Goal: Obtain resource: Download file/media

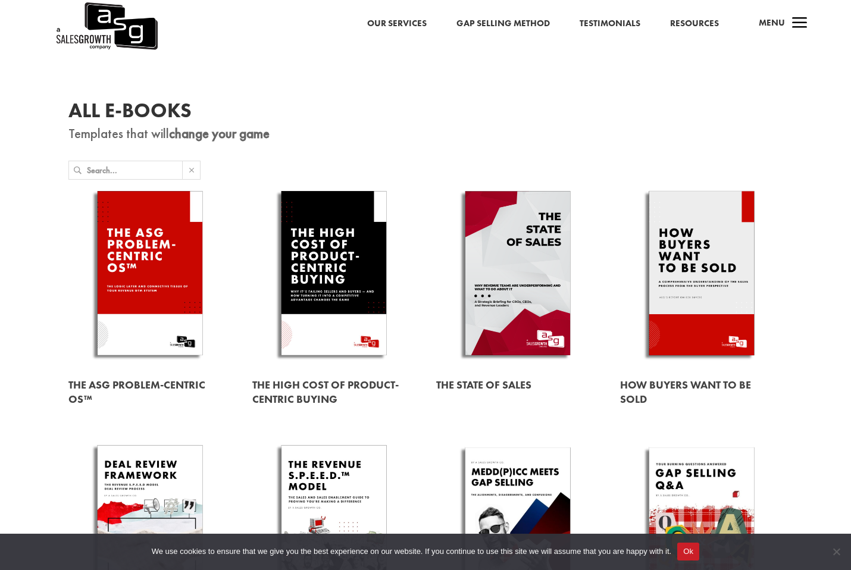
click at [424, 103] on h1 "All E-Books" at bounding box center [425, 114] width 714 height 26
drag, startPoint x: 143, startPoint y: 234, endPoint x: 341, endPoint y: 139, distance: 219.3
click at [356, 124] on h1 "All E-Books" at bounding box center [425, 114] width 714 height 26
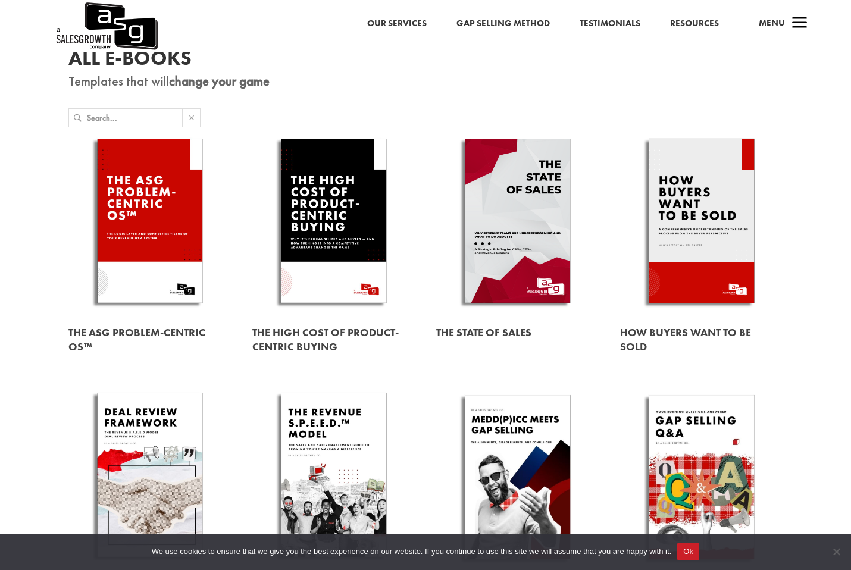
scroll to position [119, 0]
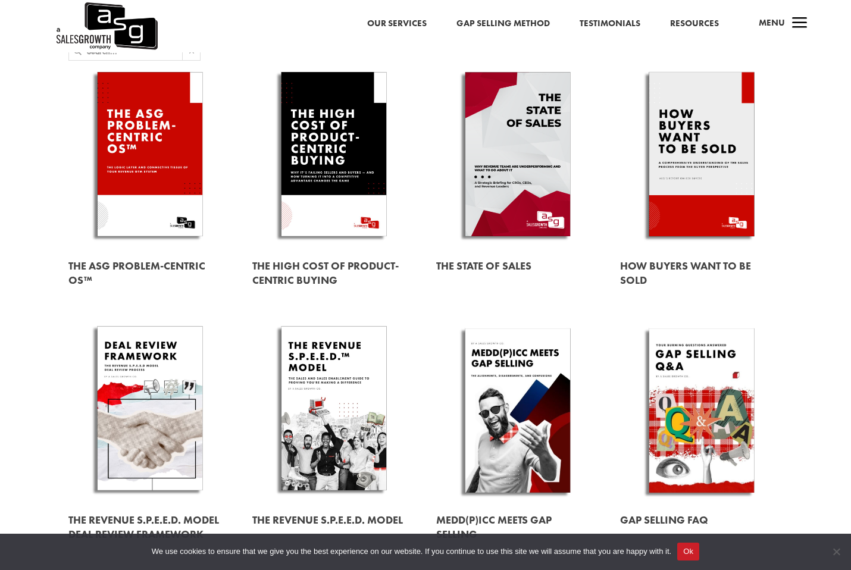
click at [318, 273] on link at bounding box center [333, 273] width 163 height 48
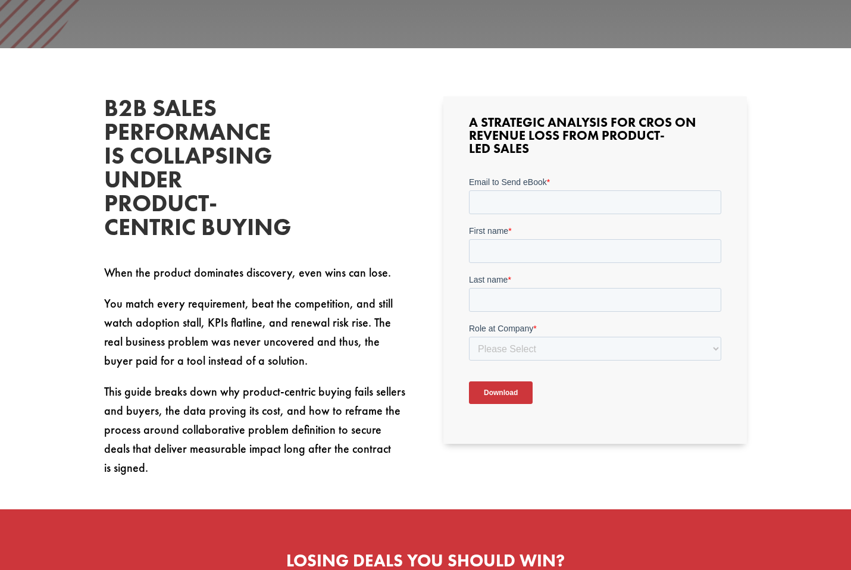
scroll to position [298, 0]
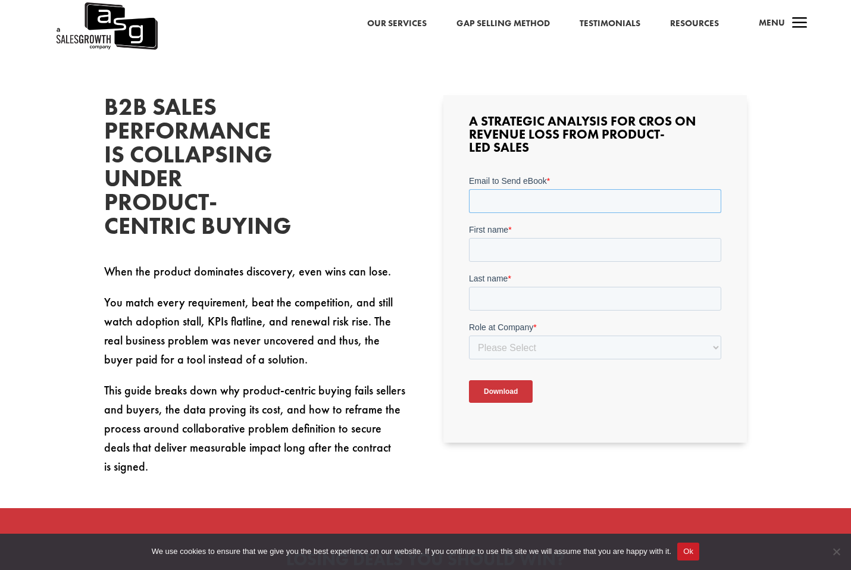
click at [563, 201] on input "Email to Send eBook *" at bounding box center [594, 201] width 252 height 24
type input "[PERSON_NAME][EMAIL_ADDRESS][DOMAIN_NAME]"
click at [566, 254] on input "First name *" at bounding box center [594, 249] width 252 height 24
type input "[PERSON_NAME]"
click at [563, 297] on input "Last name *" at bounding box center [594, 298] width 252 height 24
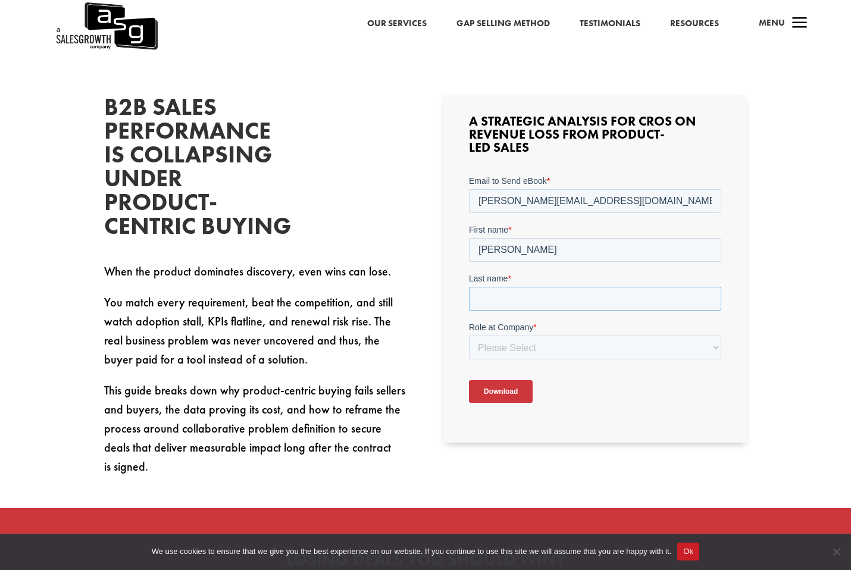
type input "[PERSON_NAME]"
click at [554, 346] on select "Please Select C-Level (CRO, CSO, etc) Senior Leadership (VP of Sales, VP of Ena…" at bounding box center [594, 347] width 252 height 24
select select "Senior Leadership (VP of Sales, VP of Enablement, etc)"
click at [468, 335] on select "Please Select C-Level (CRO, CSO, etc) Senior Leadership (VP of Sales, VP of Ena…" at bounding box center [594, 347] width 252 height 24
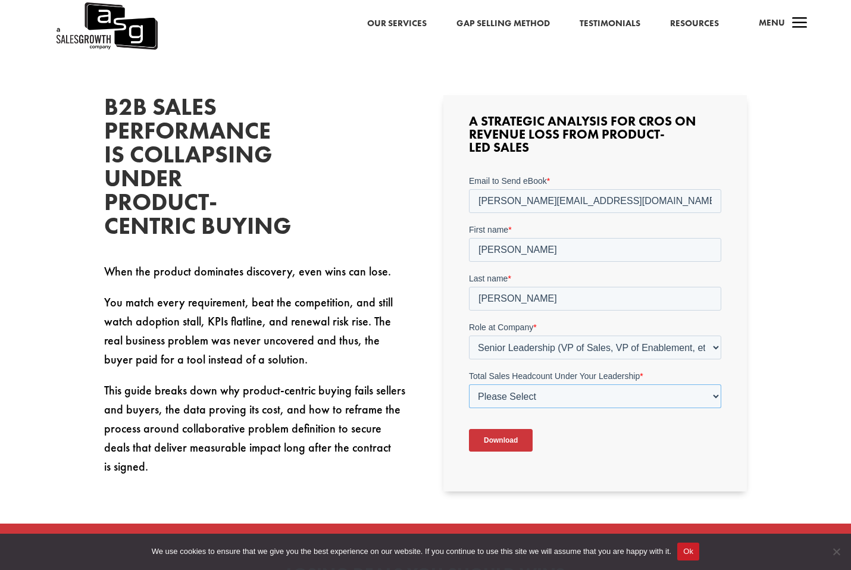
drag, startPoint x: 554, startPoint y: 358, endPoint x: 552, endPoint y: 395, distance: 37.5
click at [552, 395] on select "Please Select Just Me 1-9 [PHONE_NUMBER] [PHONE_NUMBER]+" at bounding box center [594, 396] width 252 height 24
select select "50-99"
click at [468, 384] on select "Please Select Just Me 1-9 [PHONE_NUMBER] [PHONE_NUMBER]+" at bounding box center [594, 396] width 252 height 24
click at [521, 445] on input "Download" at bounding box center [500, 439] width 64 height 23
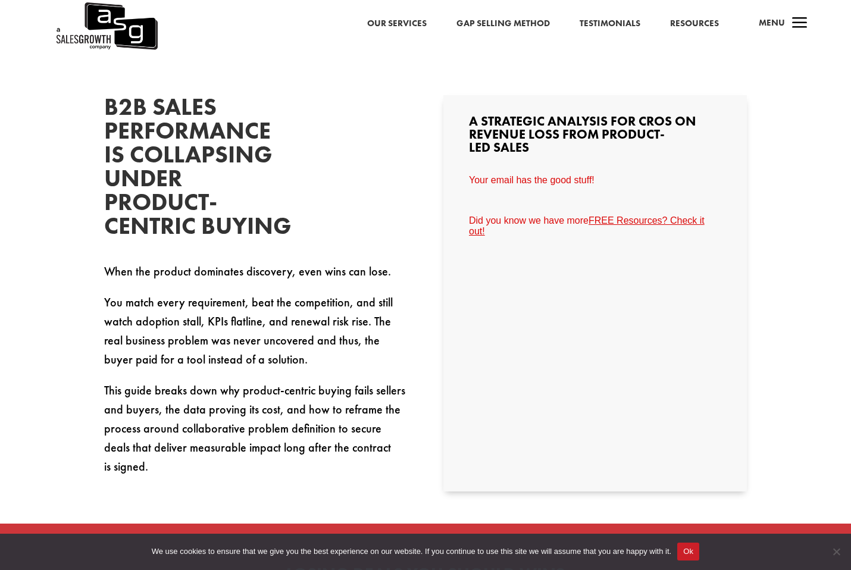
click at [631, 220] on link "FREE Resources? Check it out!" at bounding box center [586, 225] width 236 height 21
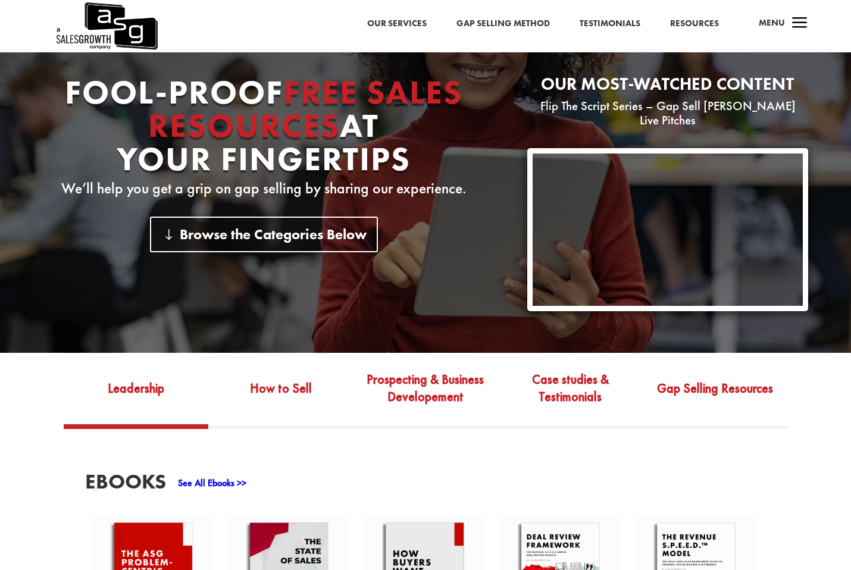
scroll to position [298, 0]
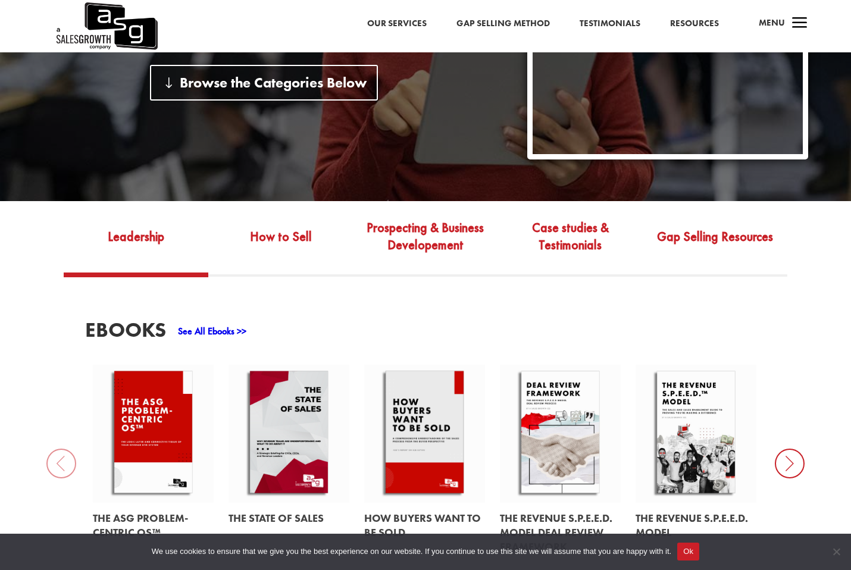
click at [286, 221] on link "How to Sell" at bounding box center [280, 245] width 145 height 56
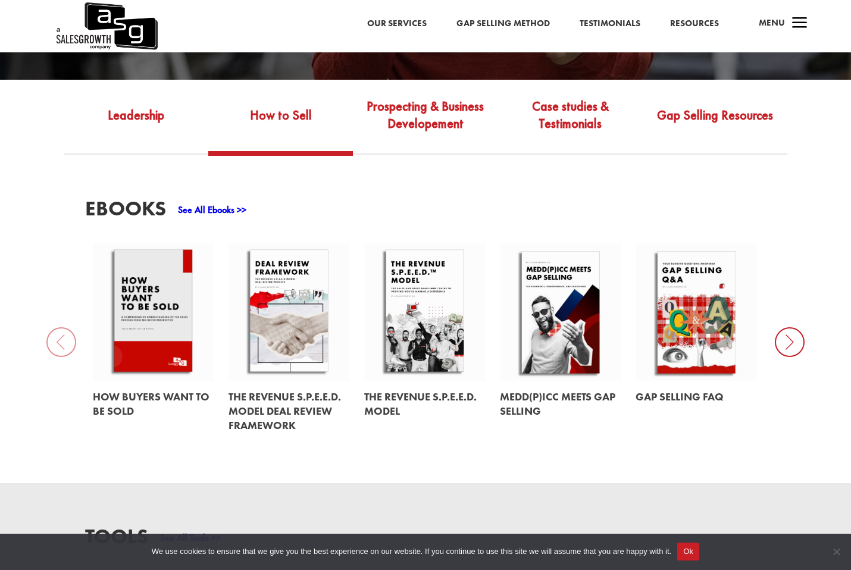
scroll to position [476, 0]
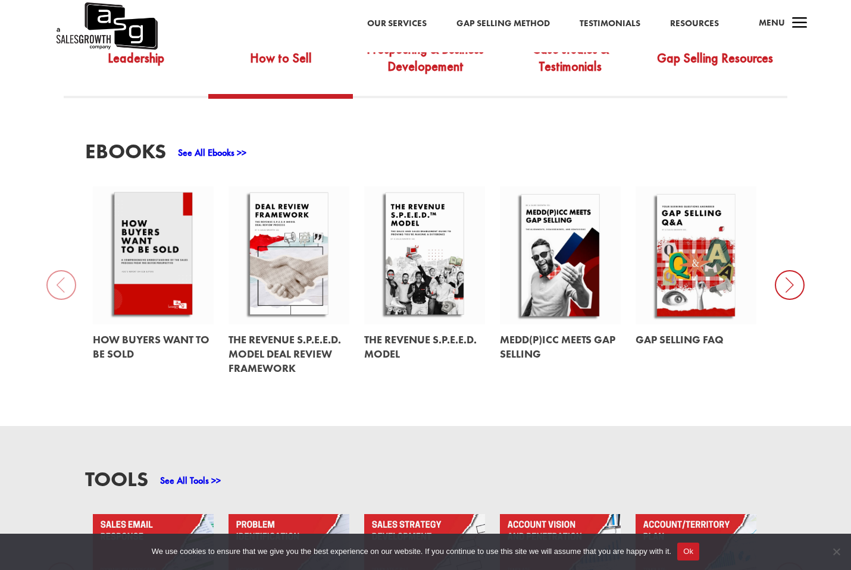
click at [783, 281] on icon at bounding box center [790, 285] width 30 height 30
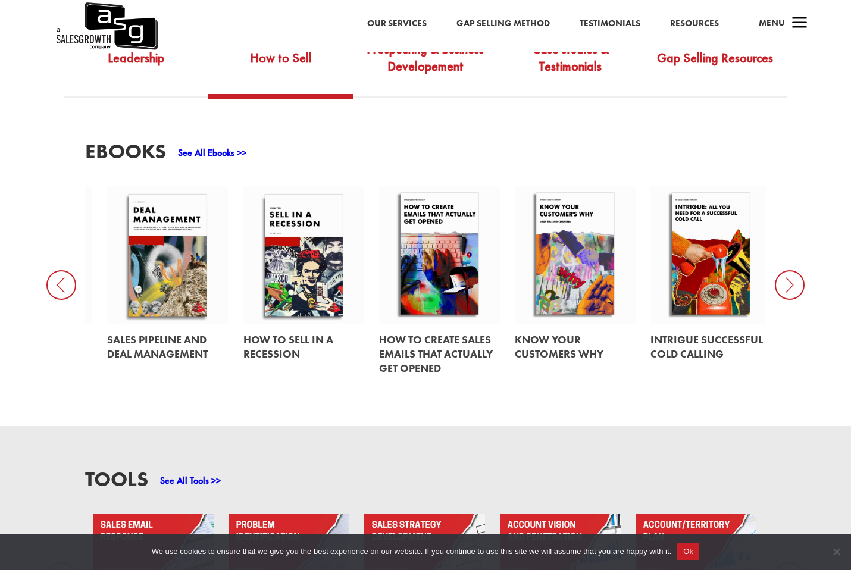
click at [798, 277] on icon at bounding box center [790, 285] width 30 height 30
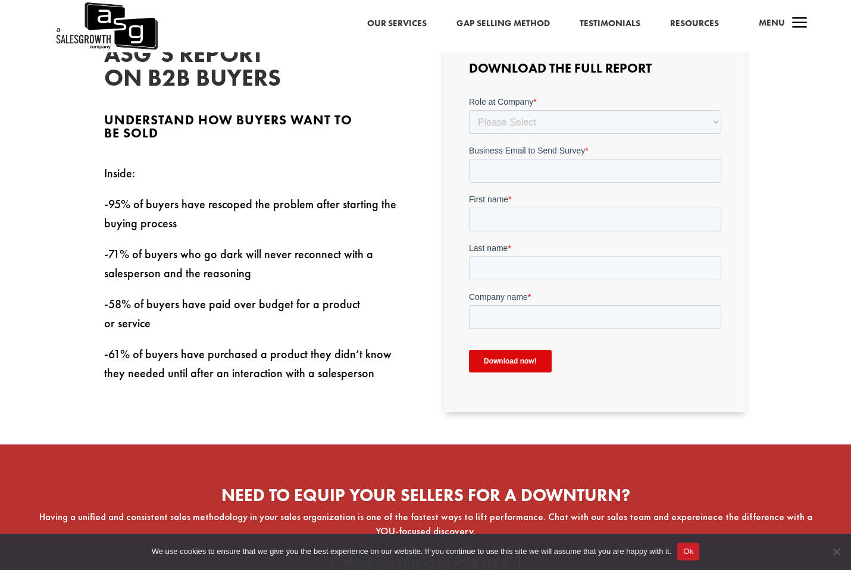
scroll to position [357, 0]
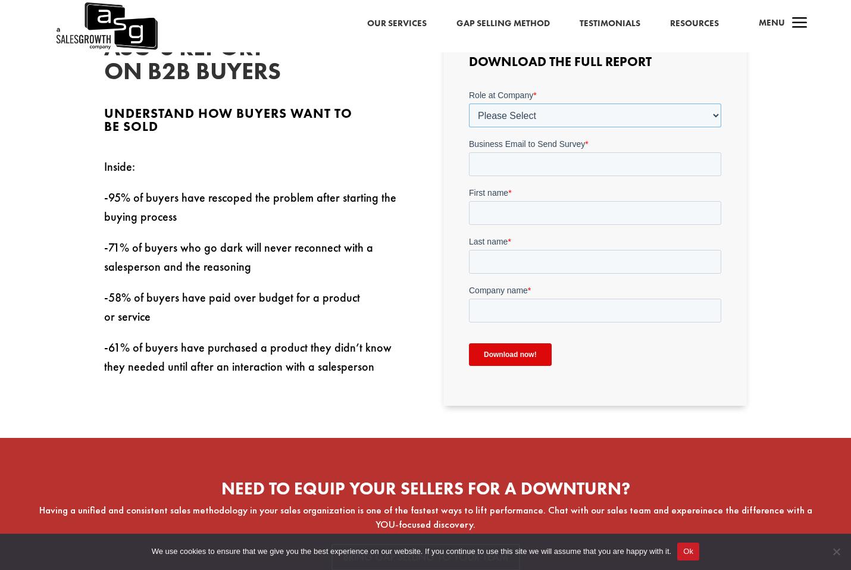
click at [521, 114] on select "Please Select C-Level (CRO, CSO, etc) Senior Leadership (VP of Sales, VP of Ena…" at bounding box center [594, 115] width 252 height 24
select select "Senior Leadership (VP of Sales, VP of Enablement, etc)"
click at [468, 103] on select "Please Select C-Level (CRO, CSO, etc) Senior Leadership (VP of Sales, VP of Ena…" at bounding box center [594, 115] width 252 height 24
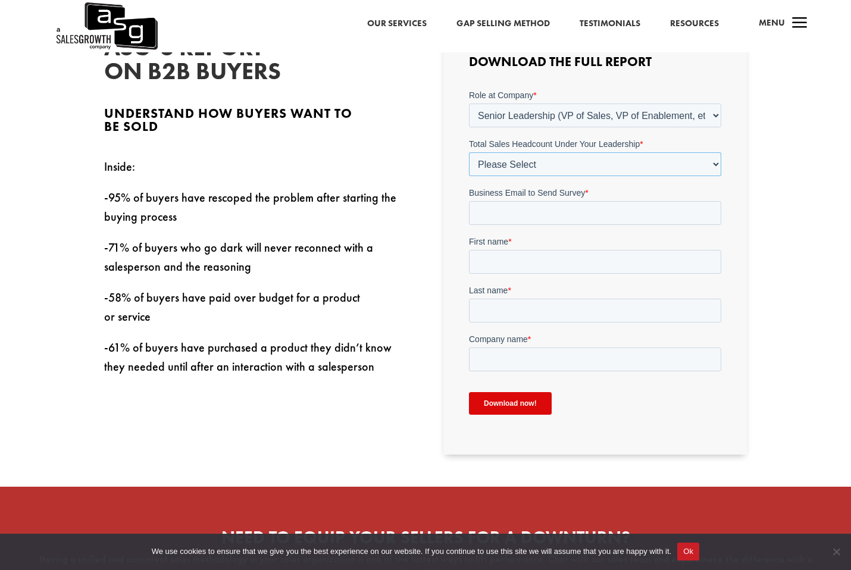
click at [517, 162] on select "Please Select Just Me 1-9 [PHONE_NUMBER] [PHONE_NUMBER]+" at bounding box center [594, 164] width 252 height 24
select select "50-99"
click at [468, 152] on select "Please Select Just Me 1-9 [PHONE_NUMBER] [PHONE_NUMBER]+" at bounding box center [594, 164] width 252 height 24
click at [522, 220] on input "Business Email to Send Survey *" at bounding box center [594, 213] width 252 height 24
type input "[PERSON_NAME][EMAIL_ADDRESS][DOMAIN_NAME]"
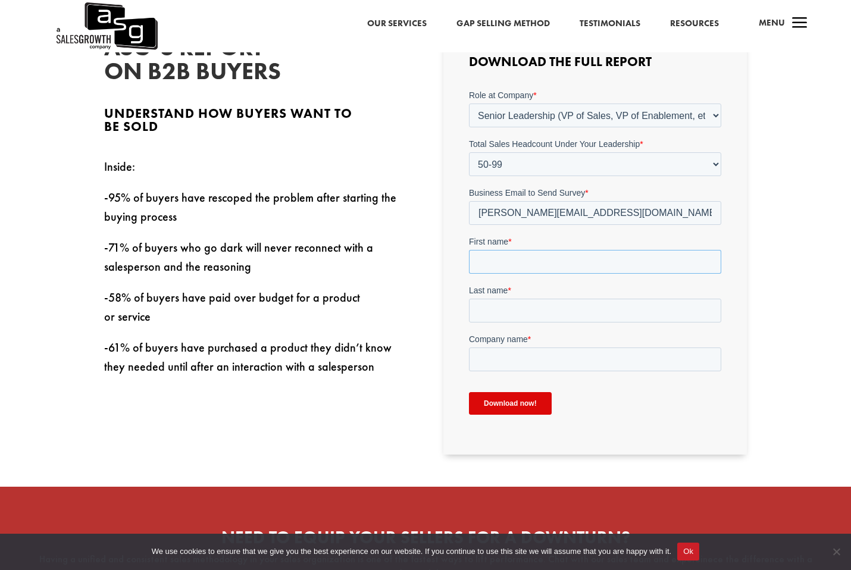
click at [562, 262] on input "First name *" at bounding box center [594, 261] width 252 height 24
type input "[PERSON_NAME]"
click at [553, 306] on input "Last name *" at bounding box center [594, 310] width 252 height 24
type input "[PERSON_NAME]"
click at [555, 359] on input "Company name *" at bounding box center [594, 359] width 252 height 24
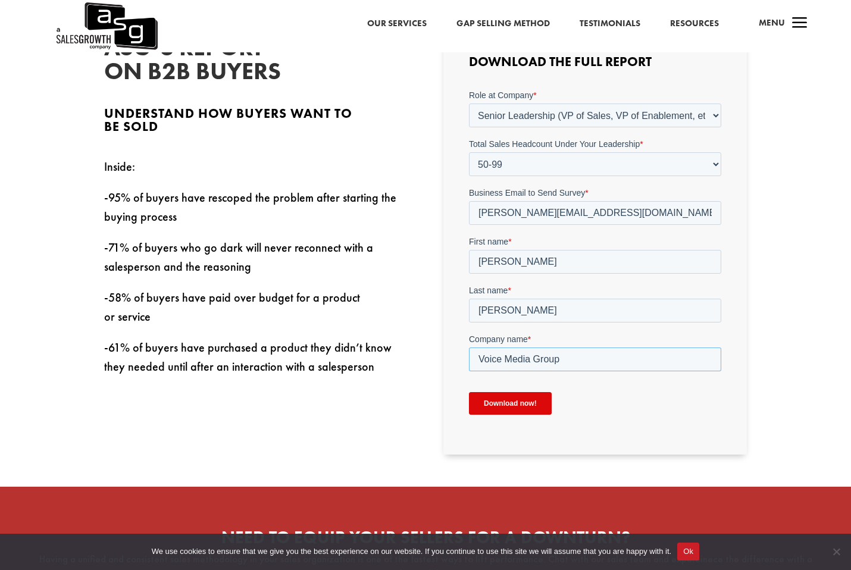
type input "Voice Media Group"
click at [518, 403] on input "Download now!" at bounding box center [509, 403] width 83 height 23
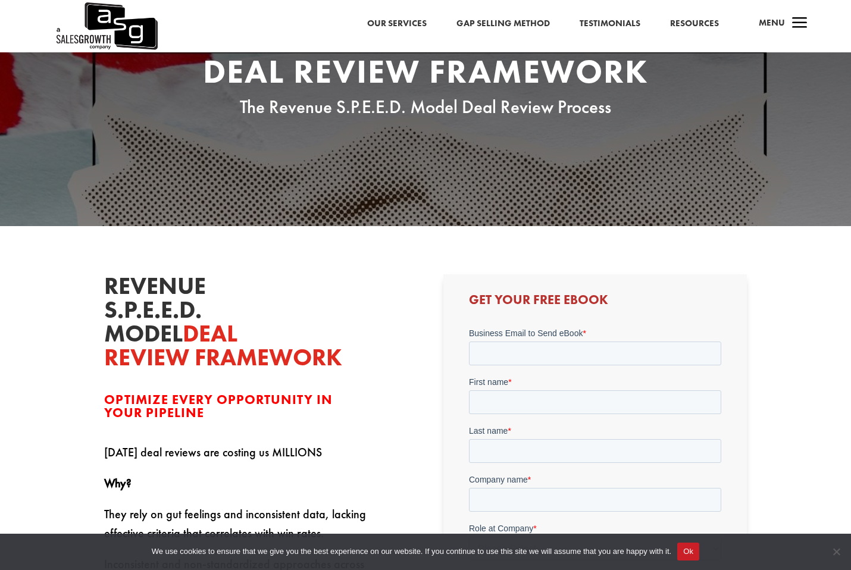
scroll to position [179, 0]
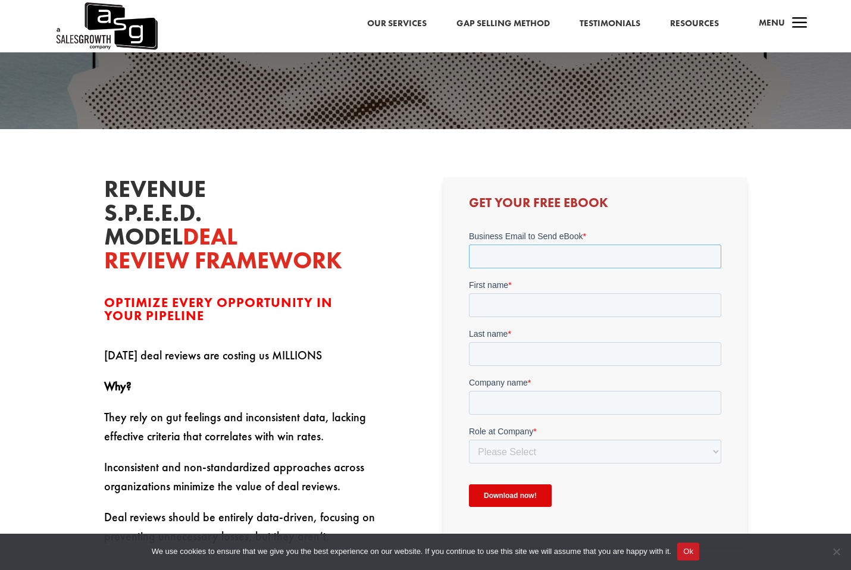
click at [567, 251] on input "Business Email to Send eBook *" at bounding box center [594, 256] width 252 height 24
type input "[PERSON_NAME][EMAIL_ADDRESS][DOMAIN_NAME]"
click at [563, 305] on input "First name *" at bounding box center [594, 305] width 252 height 24
type input "[PERSON_NAME]"
click at [561, 359] on input "Last name *" at bounding box center [594, 354] width 252 height 24
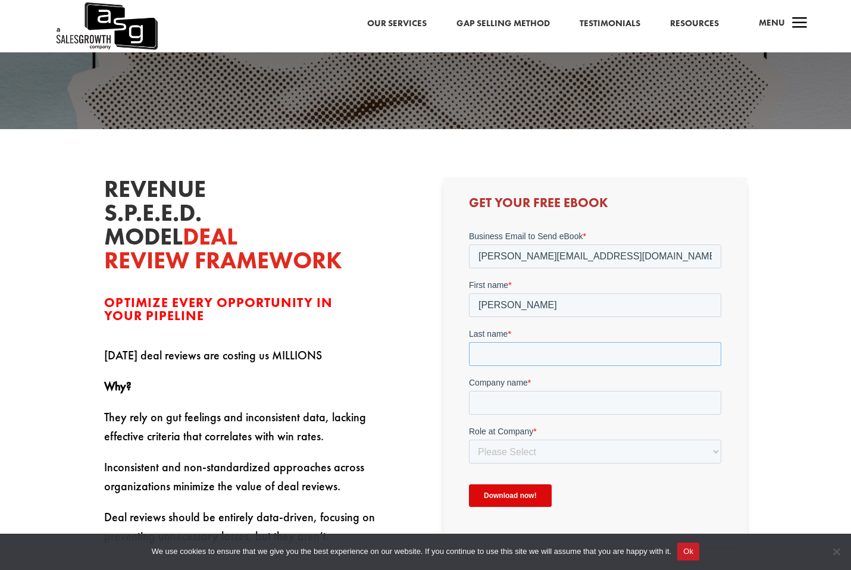
type input "[PERSON_NAME]"
click at [558, 403] on input "Company name *" at bounding box center [594, 402] width 252 height 24
type input "Voice Media Group"
click at [556, 445] on select "Please Select C-Level (CRO, CSO, etc) Senior Leadership (VP of Sales, VP of Ena…" at bounding box center [594, 451] width 252 height 24
select select "Senior Leadership (VP of Sales, VP of Enablement, etc)"
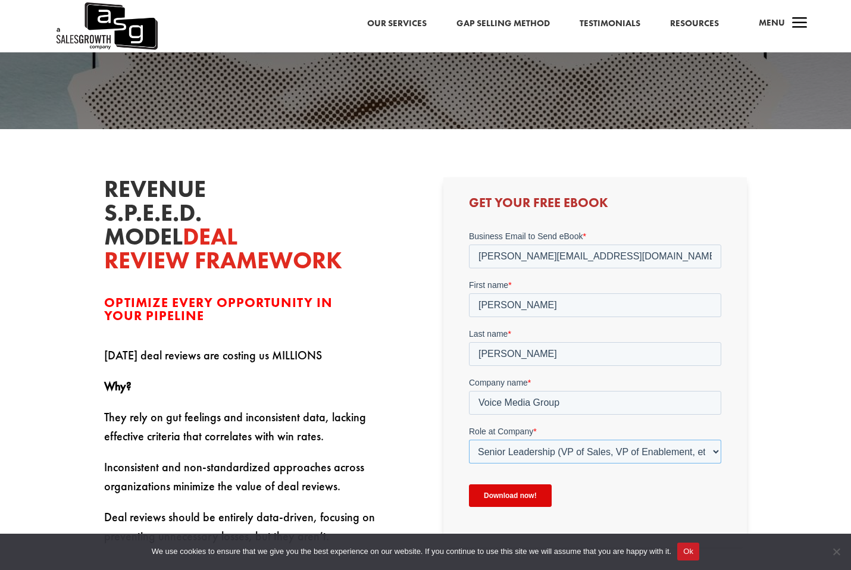
click at [468, 439] on select "Please Select C-Level (CRO, CSO, etc) Senior Leadership (VP of Sales, VP of Ena…" at bounding box center [594, 451] width 252 height 24
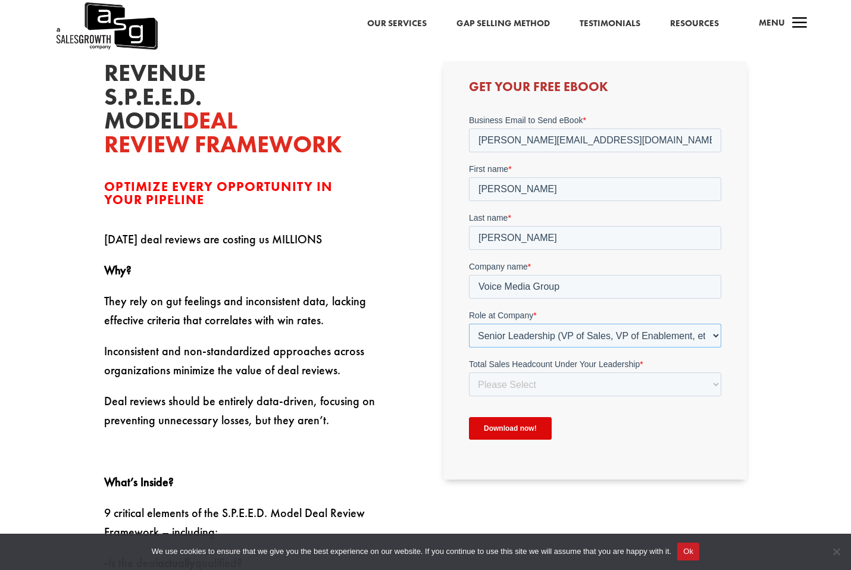
scroll to position [298, 0]
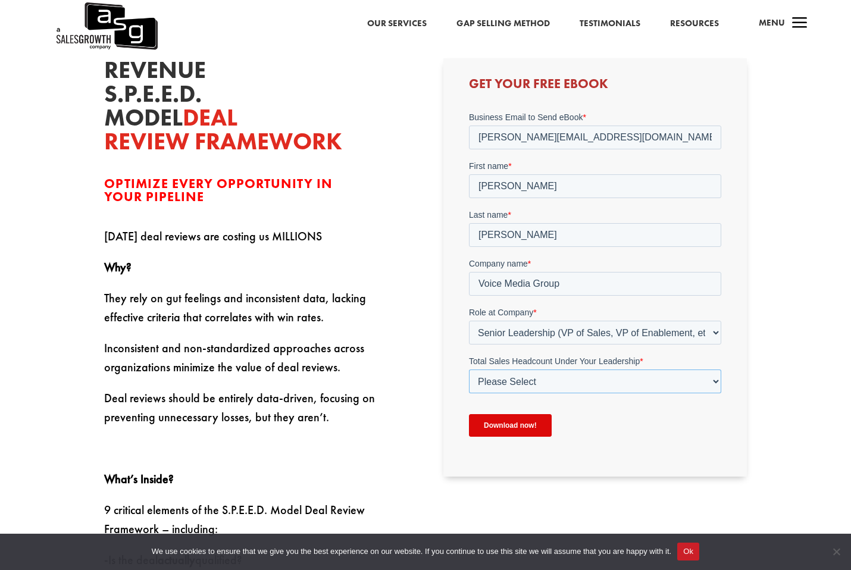
click at [571, 375] on select "Please Select Just Me 1-9 [PHONE_NUMBER] [PHONE_NUMBER]+" at bounding box center [594, 381] width 252 height 24
click at [555, 378] on select "Please Select Just Me 1-9 [PHONE_NUMBER] [PHONE_NUMBER]+" at bounding box center [594, 381] width 252 height 24
select select "50-99"
click at [468, 369] on select "Please Select Just Me 1-9 [PHONE_NUMBER] [PHONE_NUMBER]+" at bounding box center [594, 381] width 252 height 24
click at [524, 427] on input "Download now!" at bounding box center [509, 425] width 83 height 23
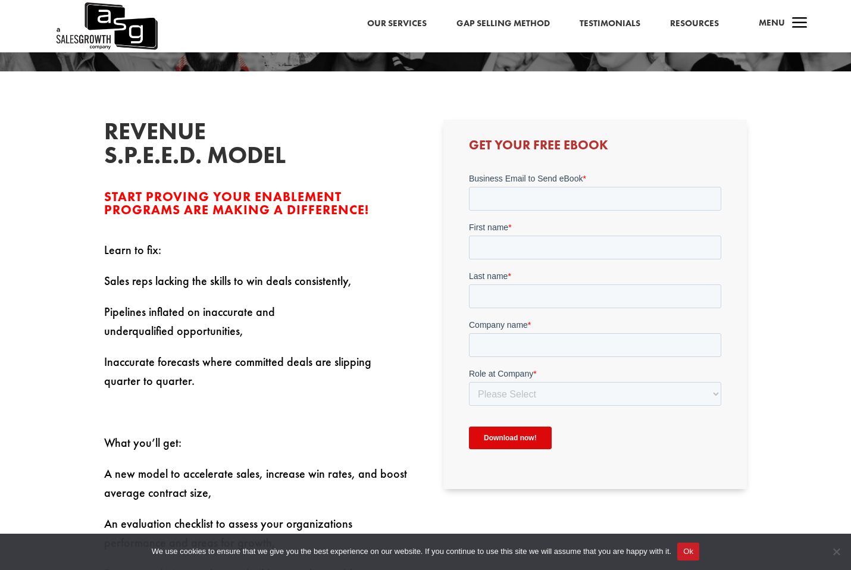
scroll to position [357, 0]
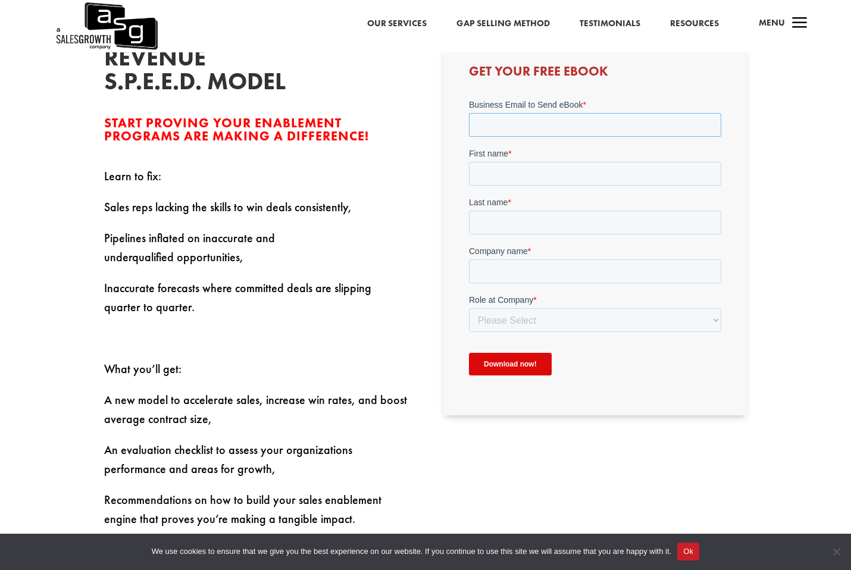
click at [557, 135] on input "Business Email to Send eBook *" at bounding box center [594, 124] width 252 height 24
type input "[PERSON_NAME][EMAIL_ADDRESS][DOMAIN_NAME]"
click at [554, 173] on input "First name *" at bounding box center [594, 173] width 252 height 24
type input "[PERSON_NAME]"
click at [554, 224] on input "Last name *" at bounding box center [594, 222] width 252 height 24
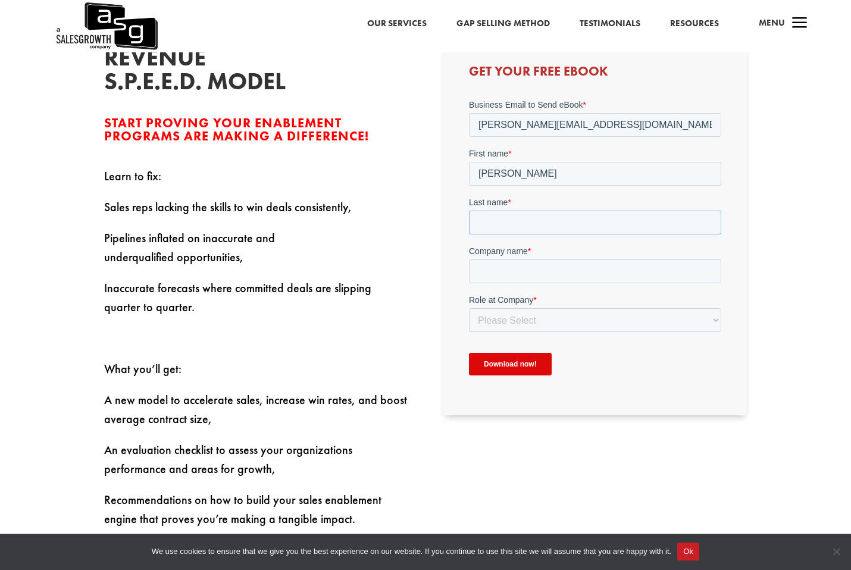
type input "[PERSON_NAME]"
click at [543, 270] on input "Company name *" at bounding box center [594, 271] width 252 height 24
type input "Voice Media Group"
click at [543, 323] on select "Please Select C-Level (CRO, CSO, etc) Senior Leadership (VP of Sales, VP of Ena…" at bounding box center [594, 320] width 252 height 24
select select "Senior Leadership (VP of Sales, VP of Enablement, etc)"
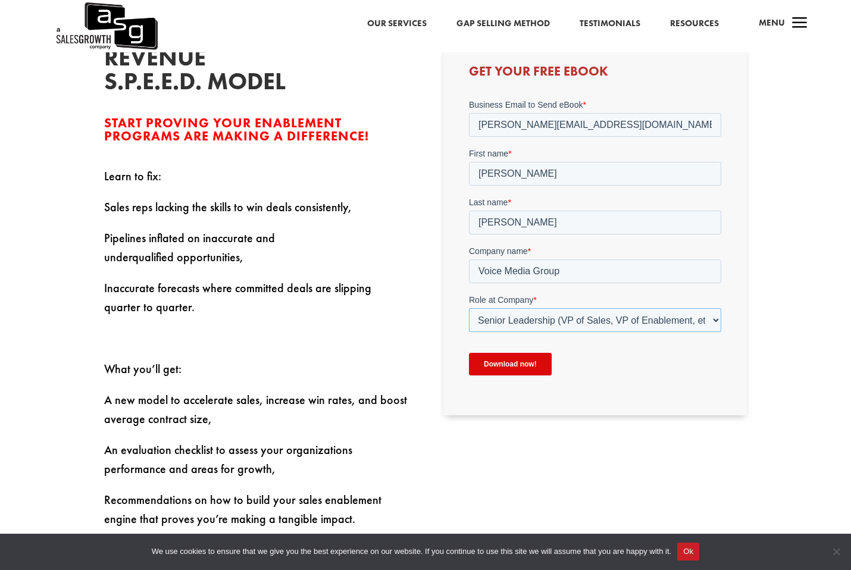
click at [468, 308] on select "Please Select C-Level (CRO, CSO, etc) Senior Leadership (VP of Sales, VP of Ena…" at bounding box center [594, 320] width 252 height 24
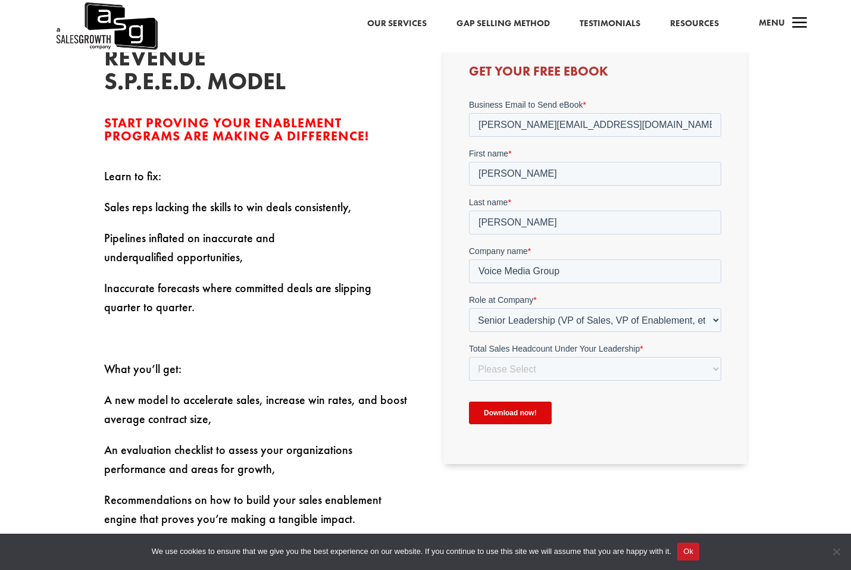
click at [519, 383] on form "Business Email to Send eBook * sebastian.moronta@vdigitalservices.com First nam…" at bounding box center [594, 266] width 252 height 336
click at [528, 375] on select "Please Select Just Me 1-9 [PHONE_NUMBER] [PHONE_NUMBER]+" at bounding box center [594, 368] width 252 height 24
select select "50-99"
click at [468, 356] on select "Please Select Just Me 1-9 [PHONE_NUMBER] [PHONE_NUMBER]+" at bounding box center [594, 368] width 252 height 24
click at [531, 415] on input "Download now!" at bounding box center [509, 412] width 83 height 23
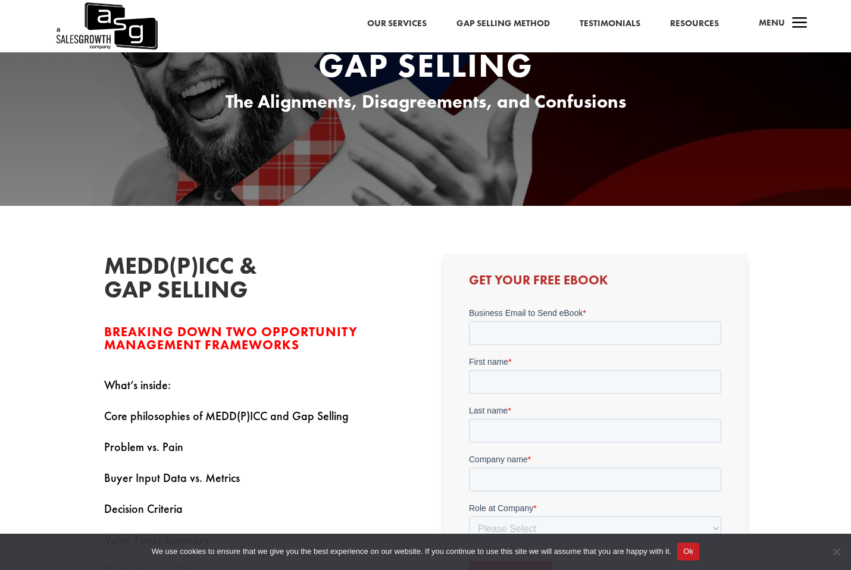
scroll to position [298, 0]
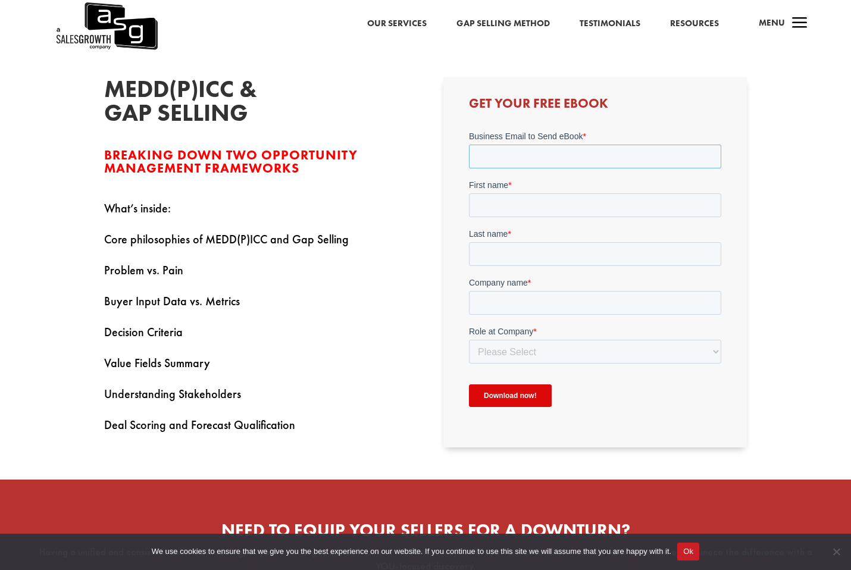
click at [547, 145] on input "Business Email to Send eBook *" at bounding box center [594, 157] width 252 height 24
type input "[PERSON_NAME][EMAIL_ADDRESS][DOMAIN_NAME]"
click at [543, 207] on input "First name *" at bounding box center [594, 205] width 252 height 24
type input "[PERSON_NAME]"
click at [555, 257] on input "Last name *" at bounding box center [594, 254] width 252 height 24
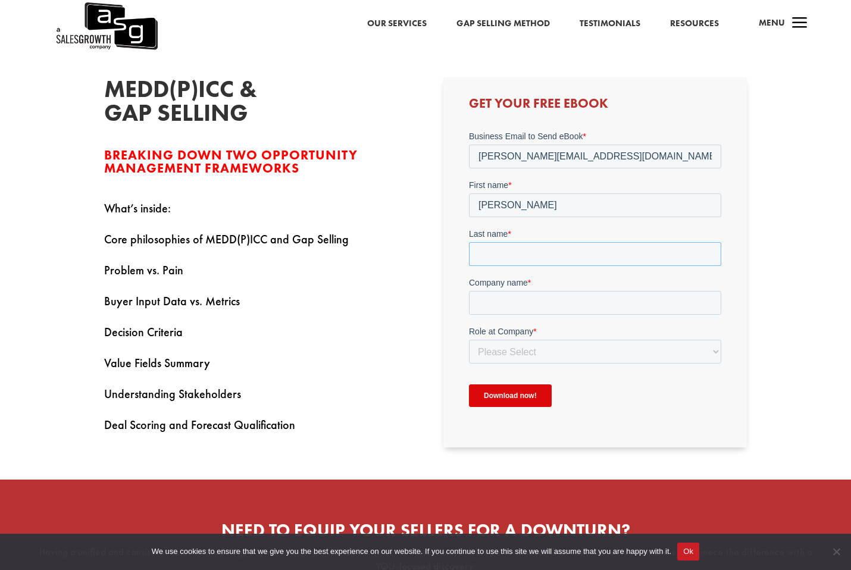
type input "[PERSON_NAME]"
click at [549, 300] on input "Company name *" at bounding box center [594, 303] width 252 height 24
type input "Voice Media Group"
click at [553, 348] on select "Please Select C-Level (CRO, CSO, etc) Senior Leadership (VP of Sales, VP of Ena…" at bounding box center [594, 352] width 252 height 24
select select "Senior Leadership (VP of Sales, VP of Enablement, etc)"
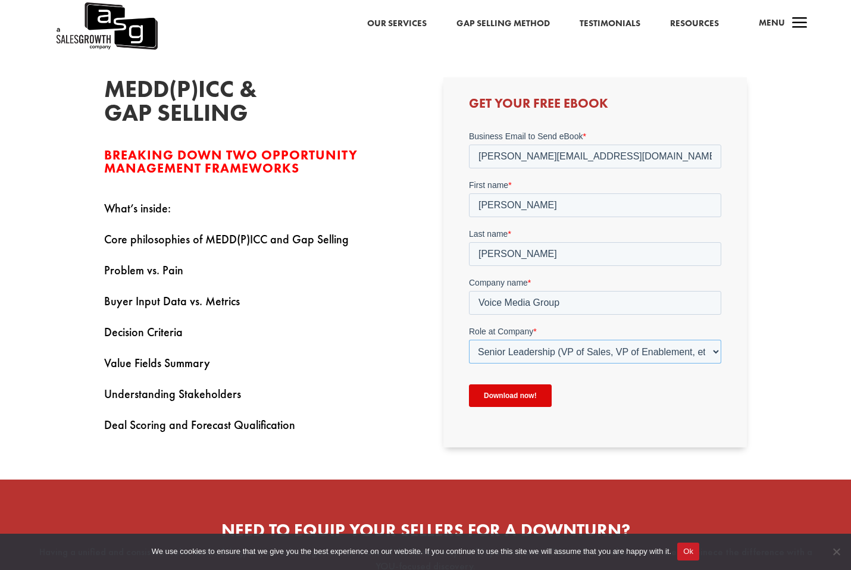
click at [468, 340] on select "Please Select C-Level (CRO, CSO, etc) Senior Leadership (VP of Sales, VP of Ena…" at bounding box center [594, 352] width 252 height 24
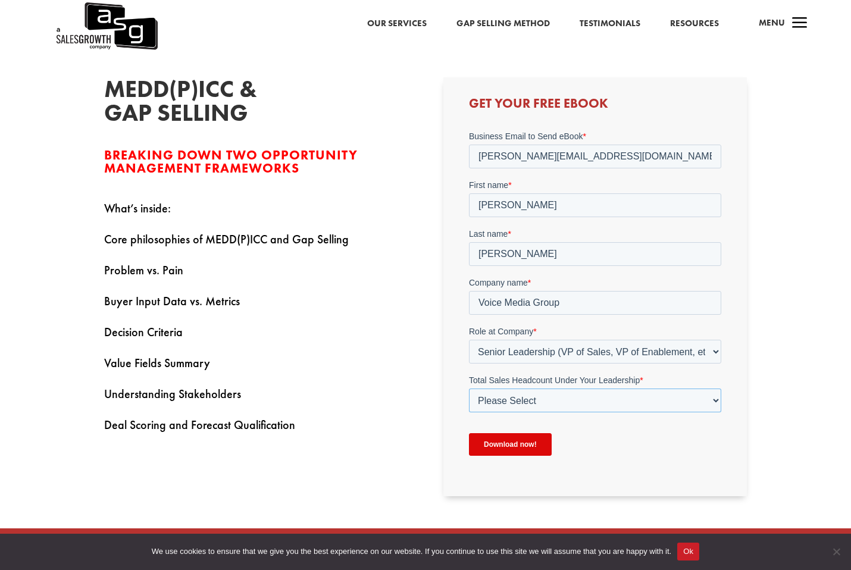
click at [536, 402] on select "Please Select Just Me 1-9 [PHONE_NUMBER] [PHONE_NUMBER]+" at bounding box center [594, 401] width 252 height 24
select select "50-99"
click at [468, 389] on select "Please Select Just Me 1-9 [PHONE_NUMBER] [PHONE_NUMBER]+" at bounding box center [594, 401] width 252 height 24
click at [533, 455] on input "Download now!" at bounding box center [509, 444] width 83 height 23
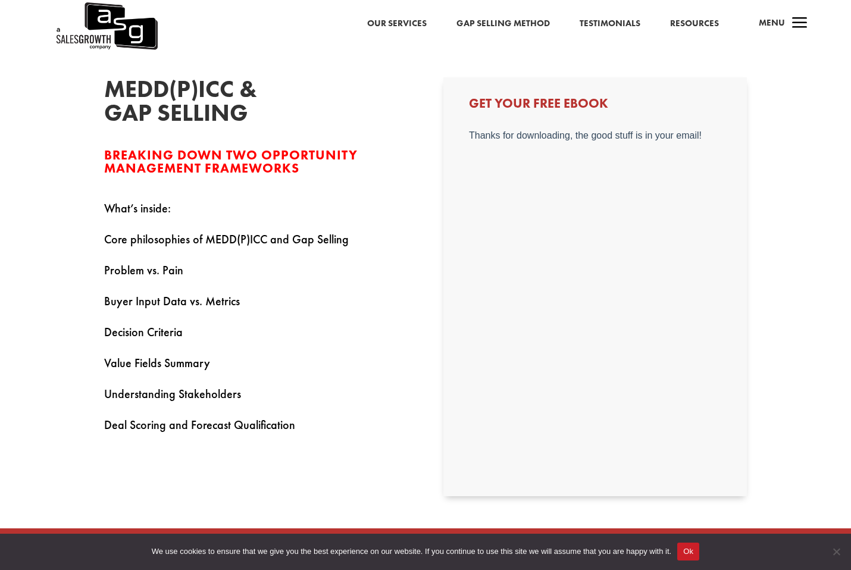
click at [534, 448] on body "Thanks for downloading, the good stuff is in your email!" at bounding box center [594, 303] width 252 height 346
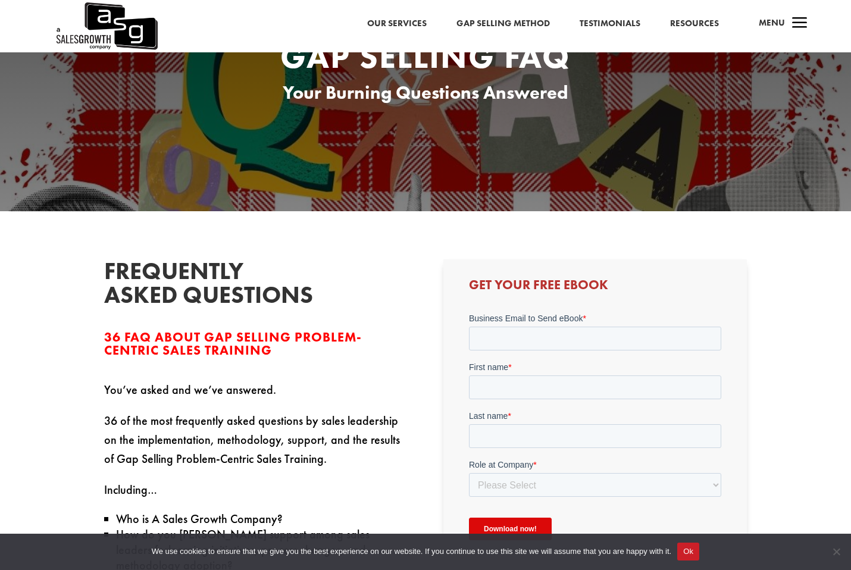
scroll to position [179, 0]
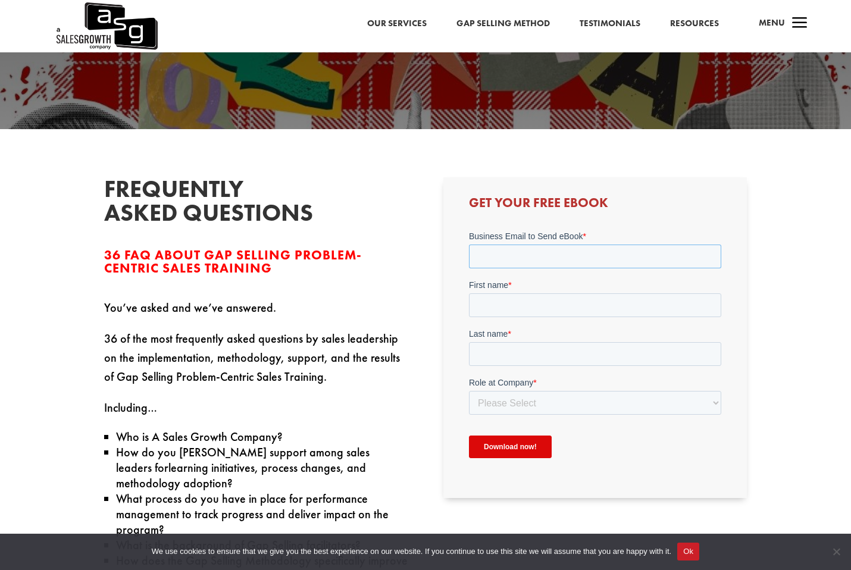
click at [533, 264] on input "Business Email to Send eBook *" at bounding box center [594, 256] width 252 height 24
type input "[PERSON_NAME][EMAIL_ADDRESS][DOMAIN_NAME]"
click at [586, 296] on input "First name *" at bounding box center [594, 305] width 252 height 24
type input "[PERSON_NAME]"
click at [570, 349] on input "Last name *" at bounding box center [594, 354] width 252 height 24
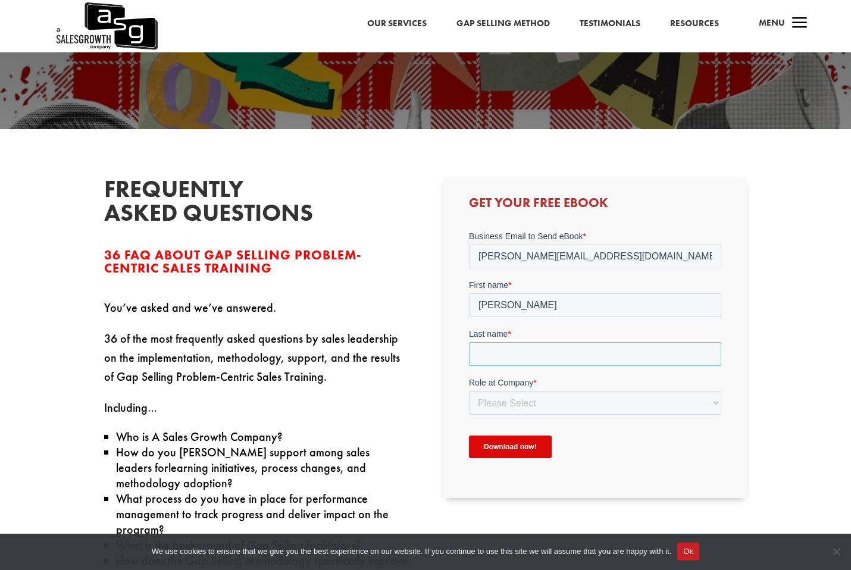
type input "[PERSON_NAME]"
click at [549, 393] on select "Please Select C-Level (CRO, CSO, etc) Senior Leadership (VP of Sales, VP of Ena…" at bounding box center [594, 402] width 252 height 24
select select "Senior Leadership (VP of Sales, VP of Enablement, etc)"
click at [468, 390] on select "Please Select C-Level (CRO, CSO, etc) Senior Leadership (VP of Sales, VP of Ena…" at bounding box center [594, 402] width 252 height 24
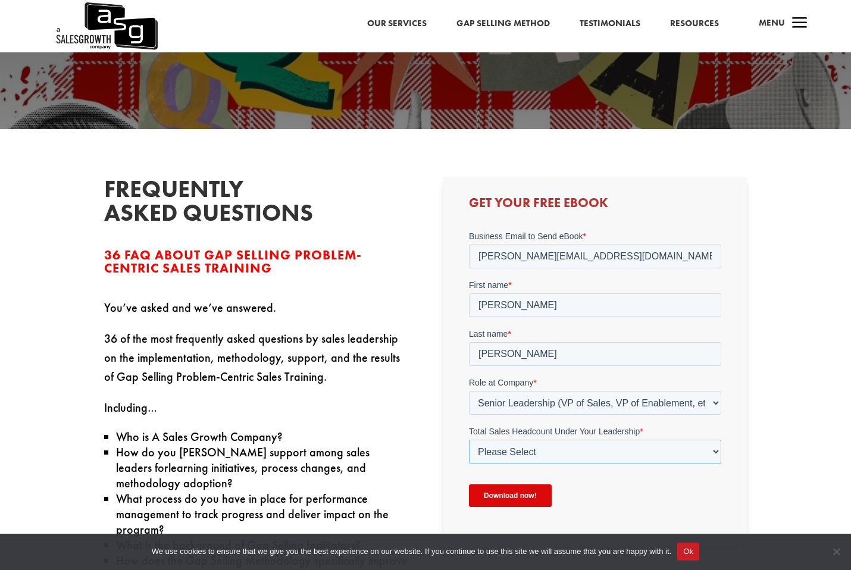
click at [544, 458] on select "Please Select Just Me 1-9 [PHONE_NUMBER] [PHONE_NUMBER]+" at bounding box center [594, 451] width 252 height 24
select select "50-99"
click at [468, 439] on select "Please Select Just Me 1-9 [PHONE_NUMBER] [PHONE_NUMBER]+" at bounding box center [594, 451] width 252 height 24
click at [524, 488] on input "Download now!" at bounding box center [509, 495] width 83 height 23
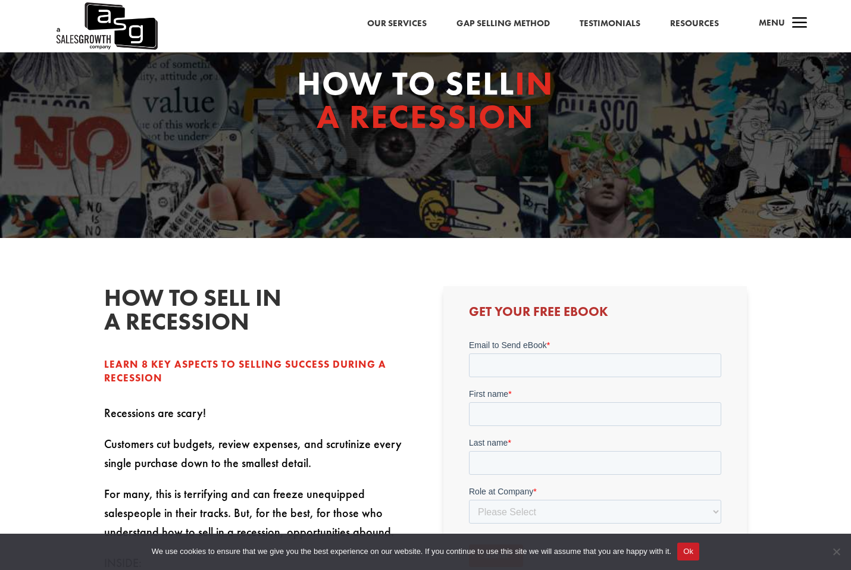
scroll to position [238, 0]
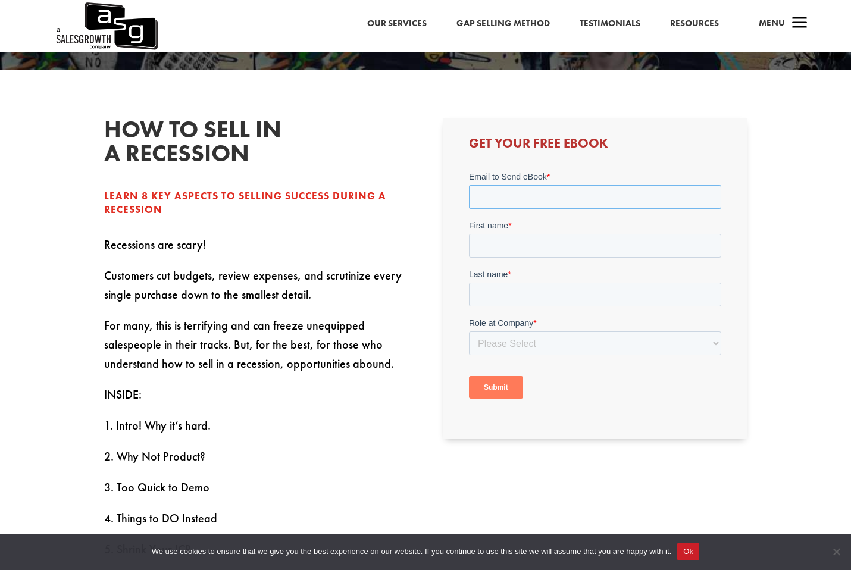
click at [550, 204] on input "Email to Send eBook *" at bounding box center [594, 196] width 252 height 24
type input "[PERSON_NAME][EMAIL_ADDRESS][DOMAIN_NAME]"
click at [549, 251] on input "First name *" at bounding box center [594, 245] width 252 height 24
type input "[PERSON_NAME]"
click at [557, 289] on input "Last name *" at bounding box center [594, 294] width 252 height 24
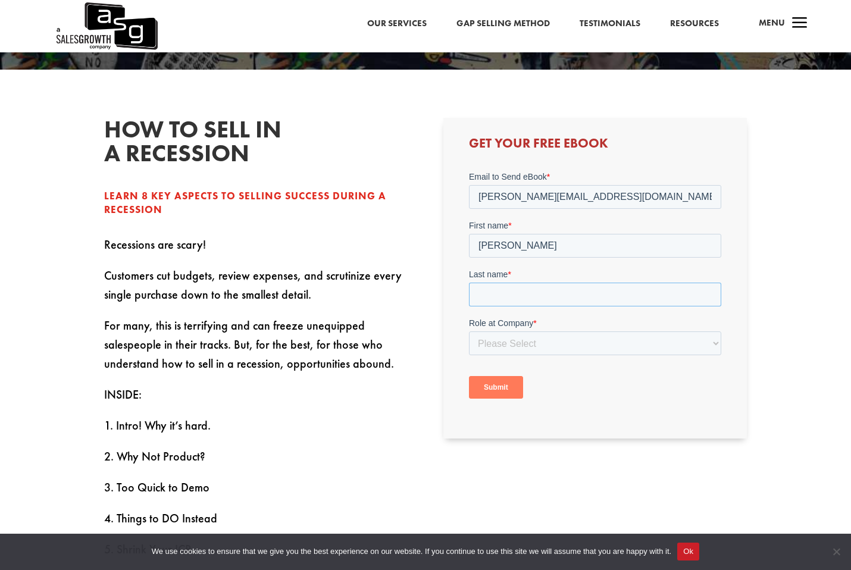
type input "[PERSON_NAME]"
click at [562, 339] on select "Please Select C-Level (CRO, CSO, etc) Senior Leadership (VP of Sales, VP of Ena…" at bounding box center [594, 343] width 252 height 24
select select "Senior Leadership (VP of Sales, VP of Enablement, etc)"
click at [468, 331] on select "Please Select C-Level (CRO, CSO, etc) Senior Leadership (VP of Sales, VP of Ena…" at bounding box center [594, 343] width 252 height 24
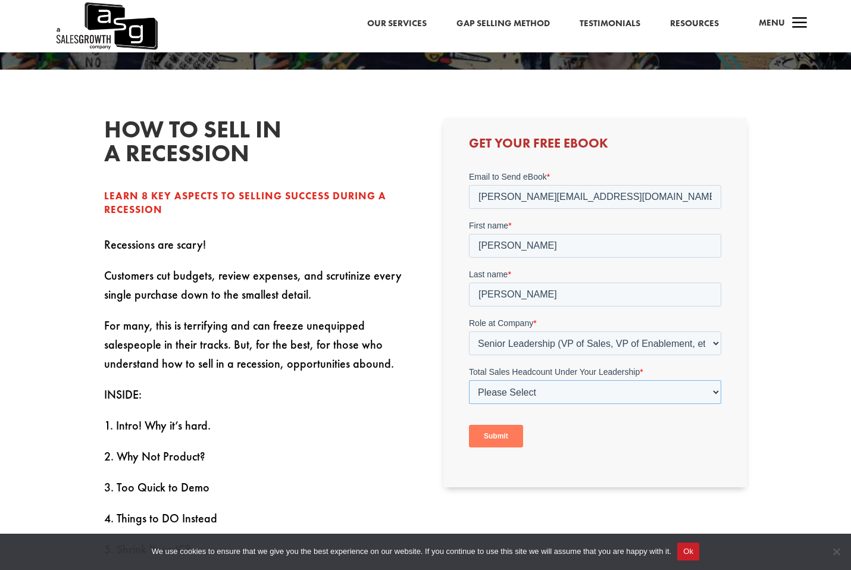
click at [533, 386] on select "Please Select Just Me 1-9 [PHONE_NUMBER] [PHONE_NUMBER]+" at bounding box center [594, 392] width 252 height 24
select select "50-99"
click at [468, 380] on select "Please Select Just Me 1-9 [PHONE_NUMBER] [PHONE_NUMBER]+" at bounding box center [594, 392] width 252 height 24
click at [512, 431] on input "Submit" at bounding box center [495, 435] width 54 height 23
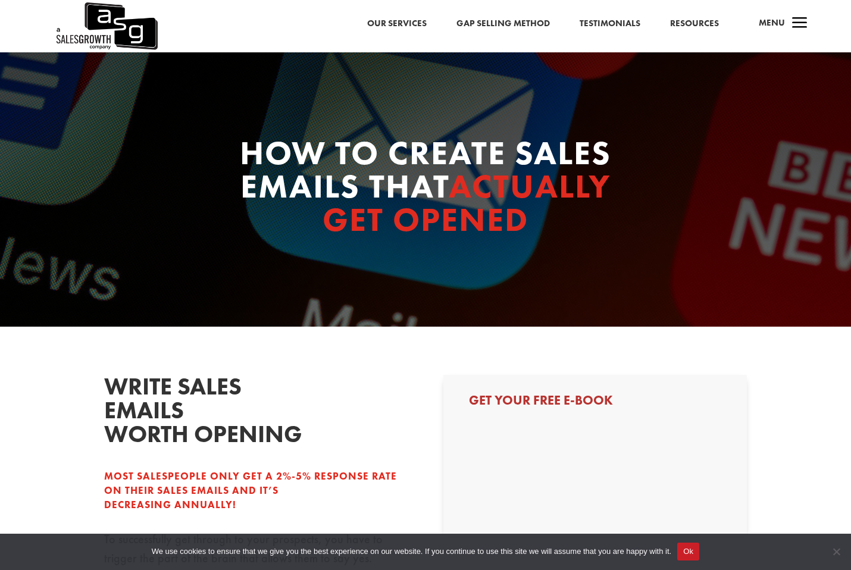
select select "Senior Leadership (VP of Sales, VP of Enablement, etc)"
select select "50-99"
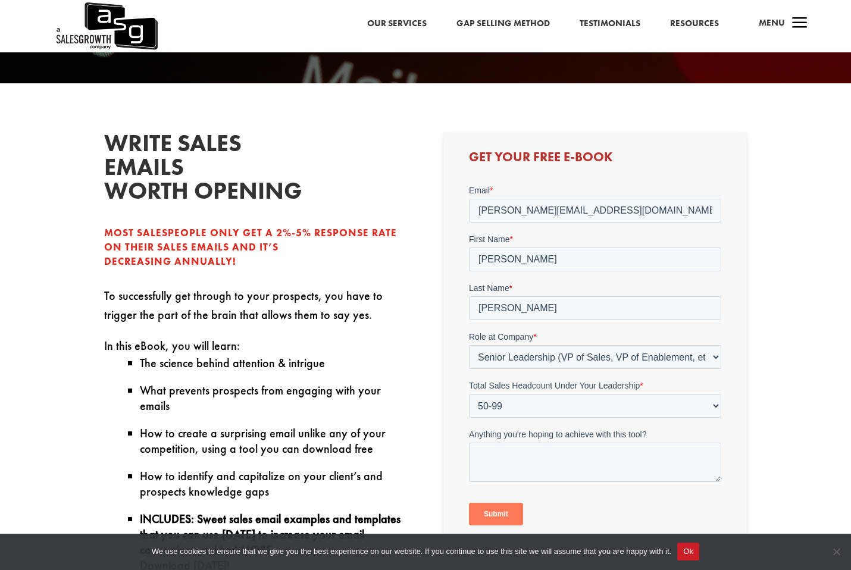
scroll to position [298, 0]
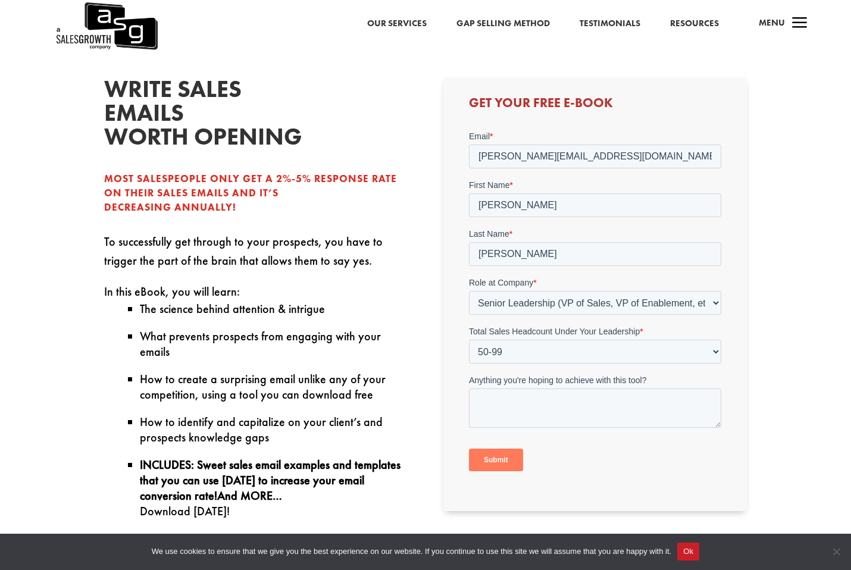
click at [496, 465] on input "Submit" at bounding box center [495, 459] width 54 height 23
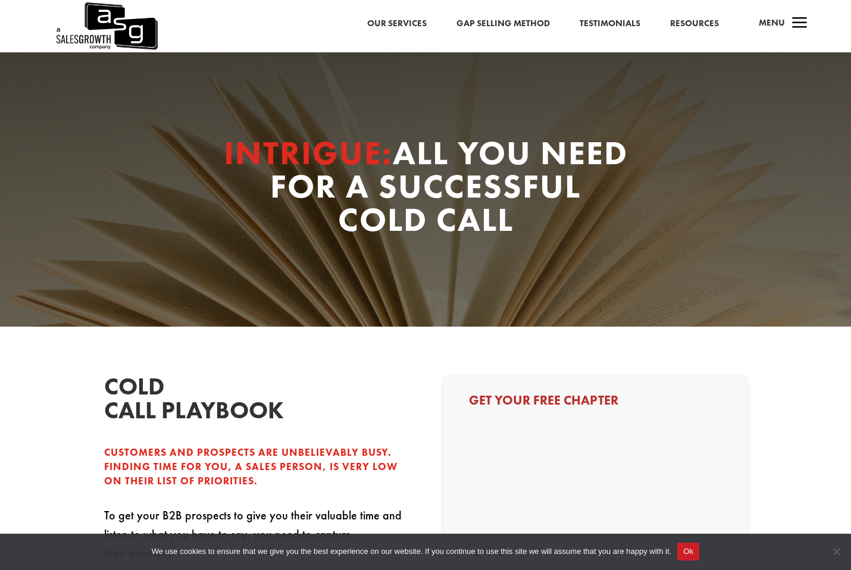
select select "Senior Leadership (VP of Sales, VP of Enablement, etc)"
select select "50-99"
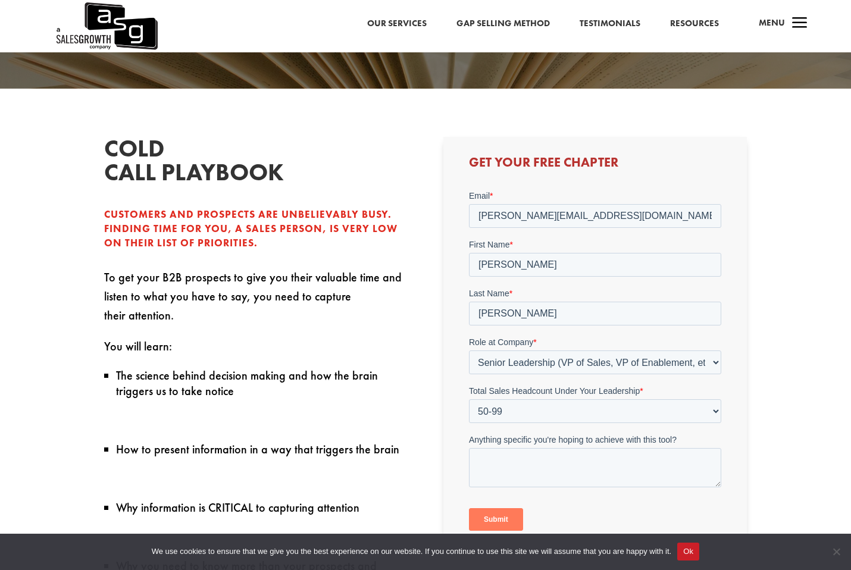
scroll to position [298, 0]
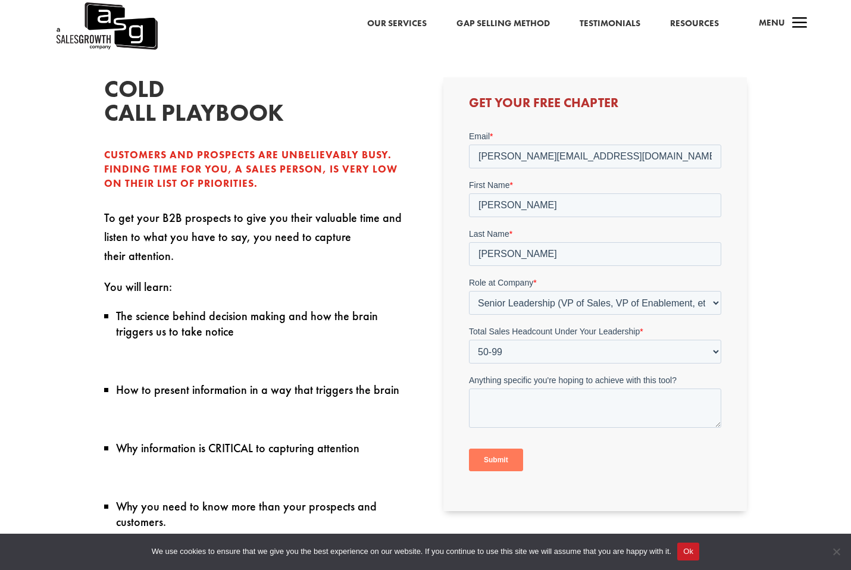
click at [505, 458] on input "Submit" at bounding box center [495, 459] width 54 height 23
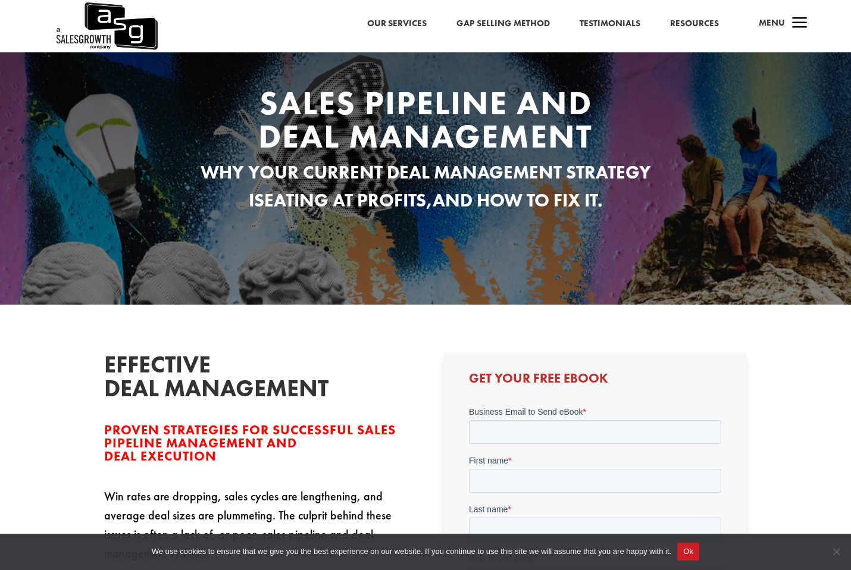
scroll to position [357, 0]
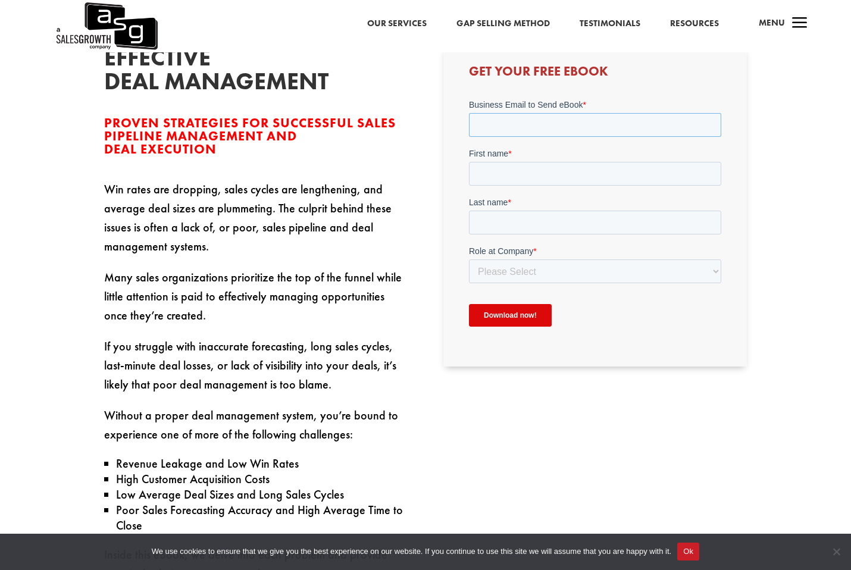
click at [568, 129] on input "Business Email to Send eBook *" at bounding box center [594, 124] width 252 height 24
type input "[PERSON_NAME][EMAIL_ADDRESS][DOMAIN_NAME]"
click at [556, 183] on input "First name *" at bounding box center [594, 173] width 252 height 24
click at [555, 222] on input "Last name *" at bounding box center [594, 222] width 252 height 24
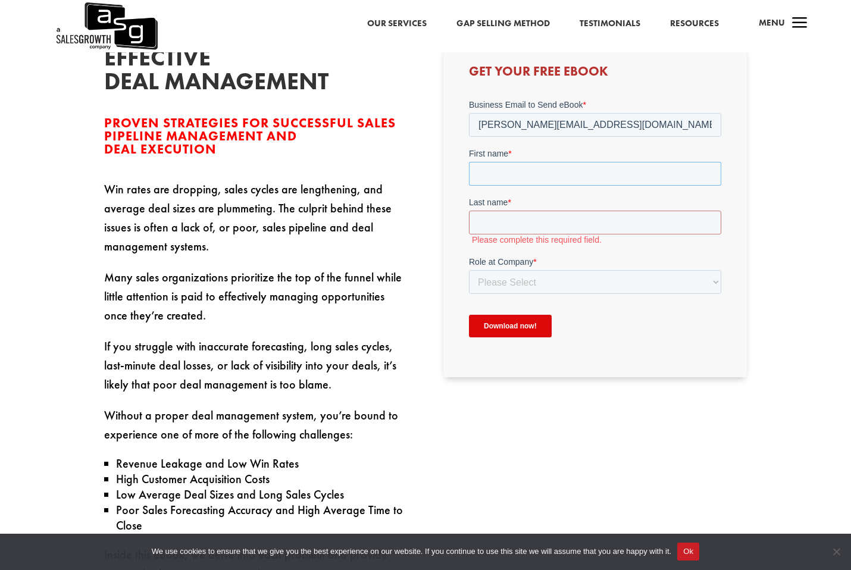
click at [566, 171] on input "First name *" at bounding box center [594, 173] width 252 height 24
type input "[PERSON_NAME]"
click at [568, 227] on input "Last name *" at bounding box center [594, 222] width 252 height 24
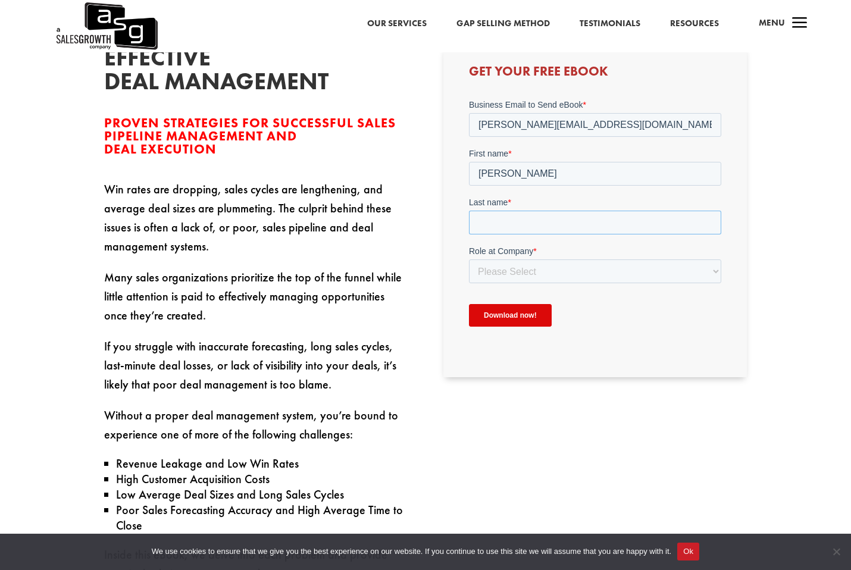
type input "[PERSON_NAME]"
click at [563, 269] on select "Please Select C-Level (CRO, CSO, etc) Senior Leadership (VP of Sales, VP of Ena…" at bounding box center [594, 271] width 252 height 24
select select "Senior Leadership (VP of Sales, VP of Enablement, etc)"
click at [468, 259] on select "Please Select C-Level (CRO, CSO, etc) Senior Leadership (VP of Sales, VP of Ena…" at bounding box center [594, 271] width 252 height 24
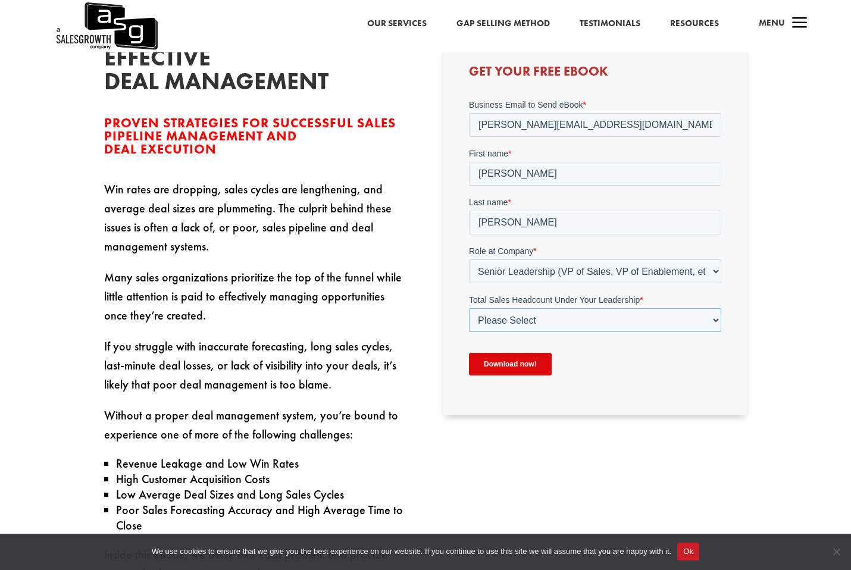
click at [546, 312] on select "Please Select Just Me 1-9 [PHONE_NUMBER] [PHONE_NUMBER]+" at bounding box center [594, 320] width 252 height 24
select select "50-99"
click at [468, 308] on select "Please Select Just Me 1-9 [PHONE_NUMBER] [PHONE_NUMBER]+" at bounding box center [594, 320] width 252 height 24
click at [524, 368] on input "Download now!" at bounding box center [509, 363] width 83 height 23
